Goal: Navigation & Orientation: Find specific page/section

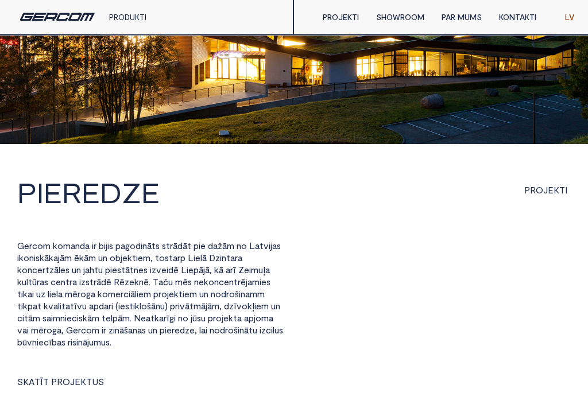
scroll to position [1608, 0]
click at [92, 377] on span "U" at bounding box center [95, 381] width 6 height 9
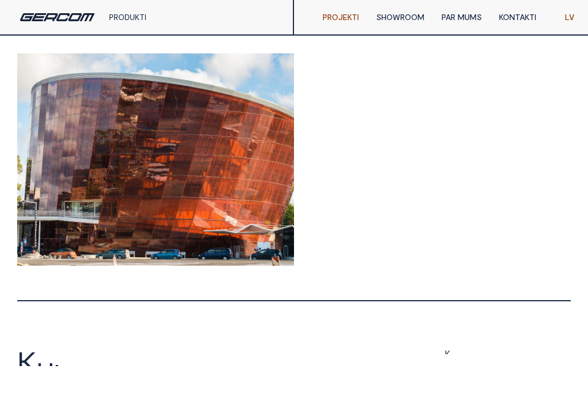
scroll to position [451, 0]
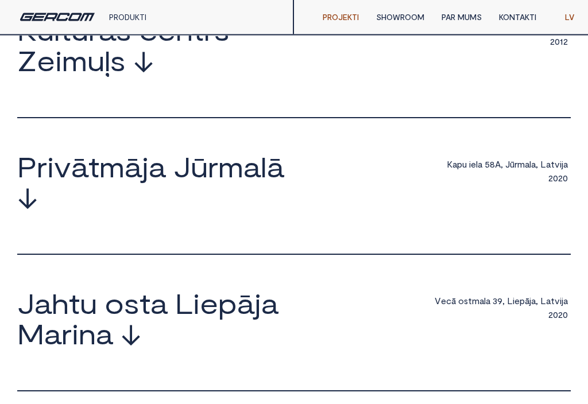
click at [143, 75] on span "↓" at bounding box center [143, 61] width 21 height 28
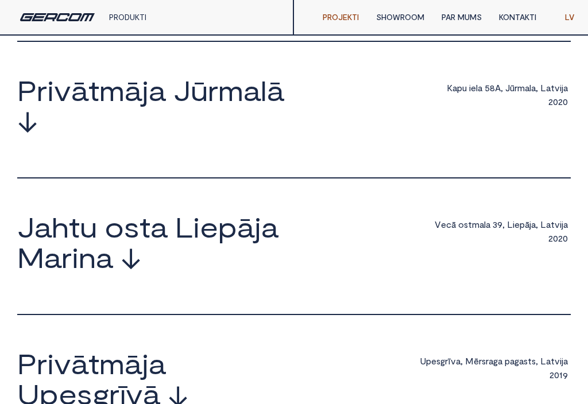
scroll to position [1073, 0]
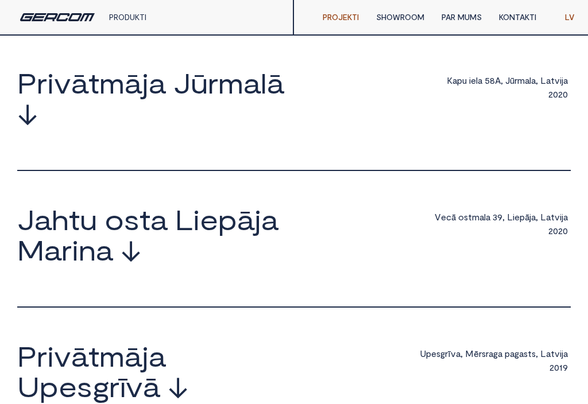
click at [33, 127] on span "↓" at bounding box center [27, 113] width 21 height 28
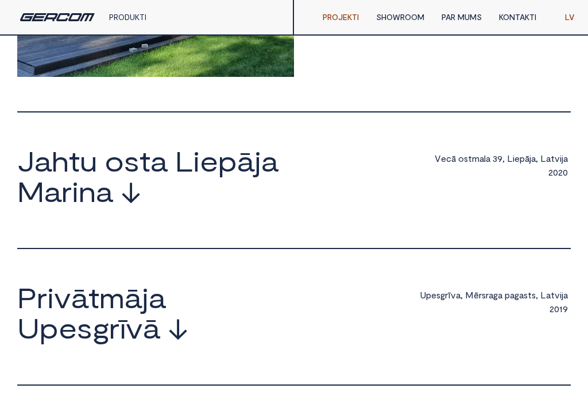
scroll to position [1372, 0]
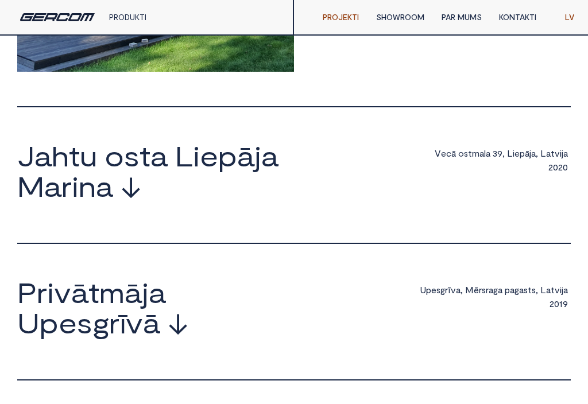
click at [122, 200] on span "↓" at bounding box center [131, 186] width 21 height 28
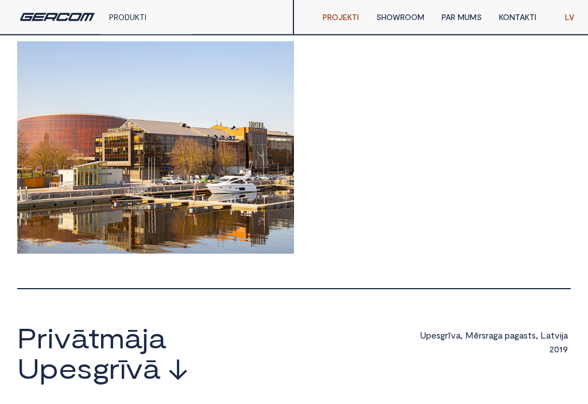
scroll to position [1562, 0]
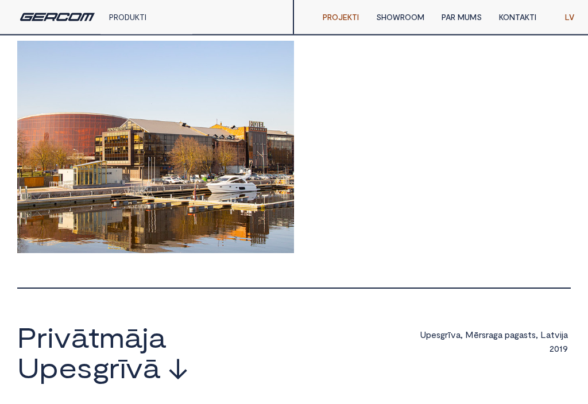
click at [392, 205] on div at bounding box center [293, 147] width 553 height 212
click at [375, 182] on div at bounding box center [293, 147] width 553 height 212
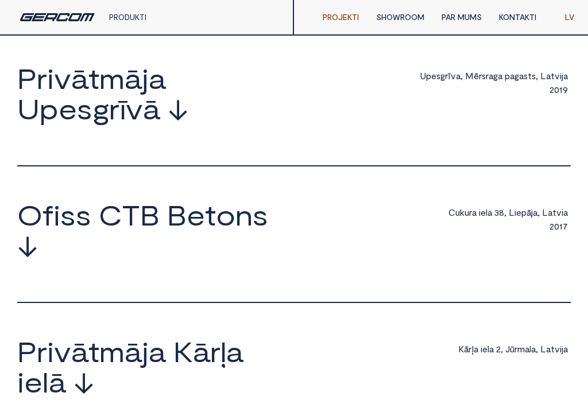
scroll to position [1820, 0]
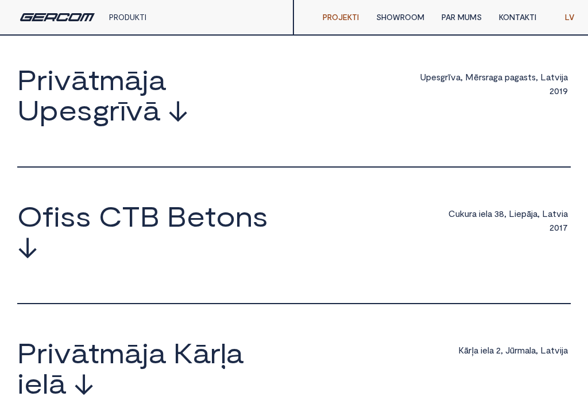
click at [178, 123] on span "↓" at bounding box center [178, 110] width 21 height 28
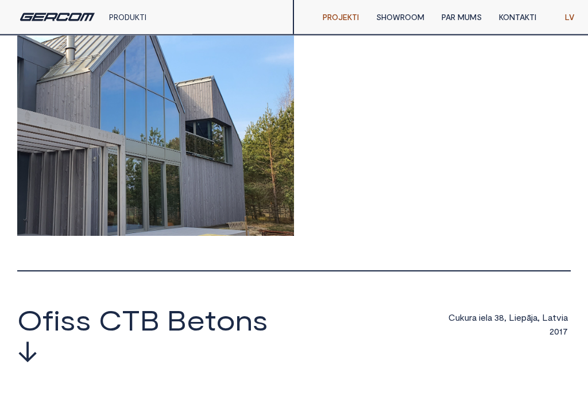
scroll to position [1953, 0]
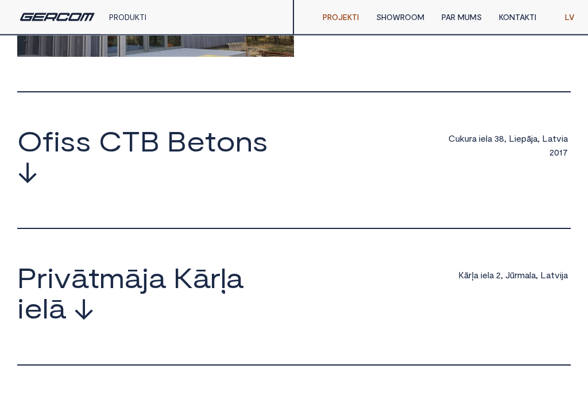
click at [29, 185] on span "↓" at bounding box center [27, 172] width 21 height 28
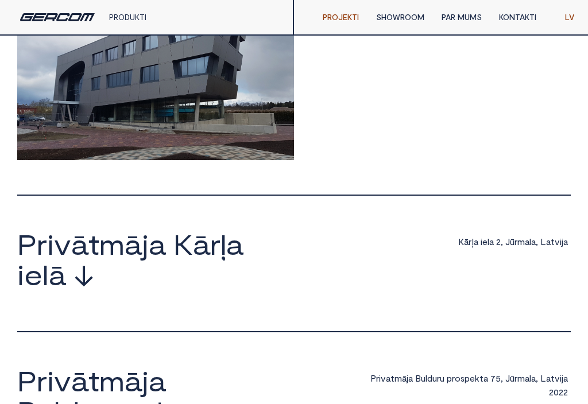
scroll to position [2487, 0]
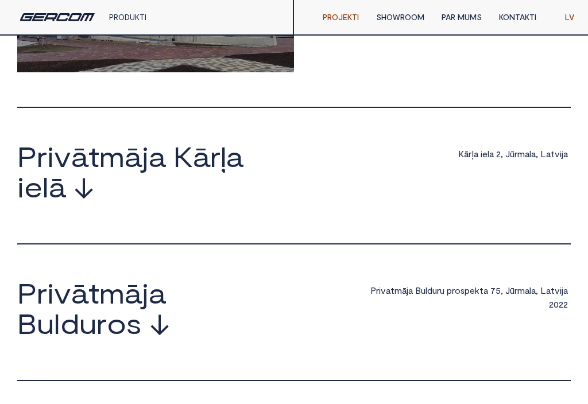
click at [86, 200] on span "↓" at bounding box center [83, 187] width 21 height 28
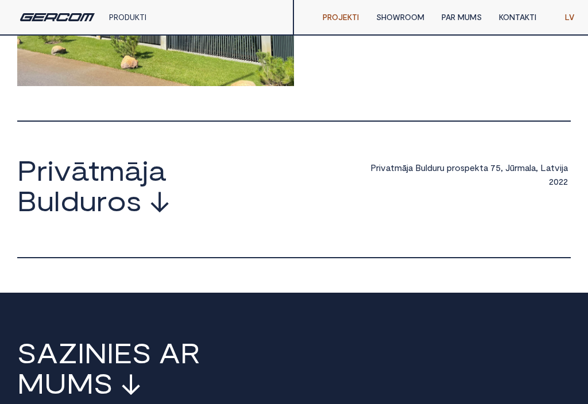
scroll to position [2862, 0]
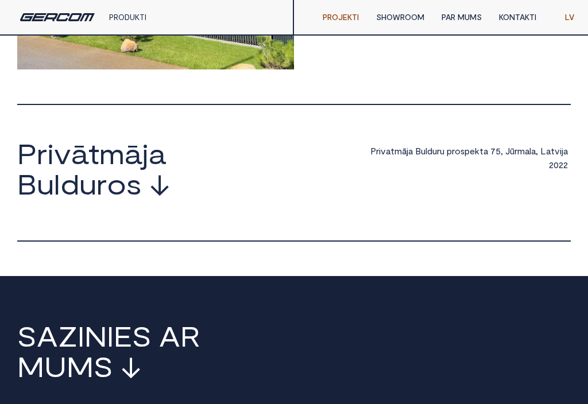
click at [160, 197] on span "↓" at bounding box center [159, 184] width 21 height 28
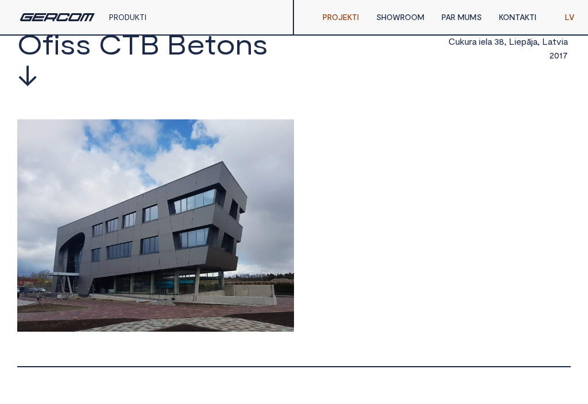
scroll to position [2227, 0]
